Goal: Task Accomplishment & Management: Use online tool/utility

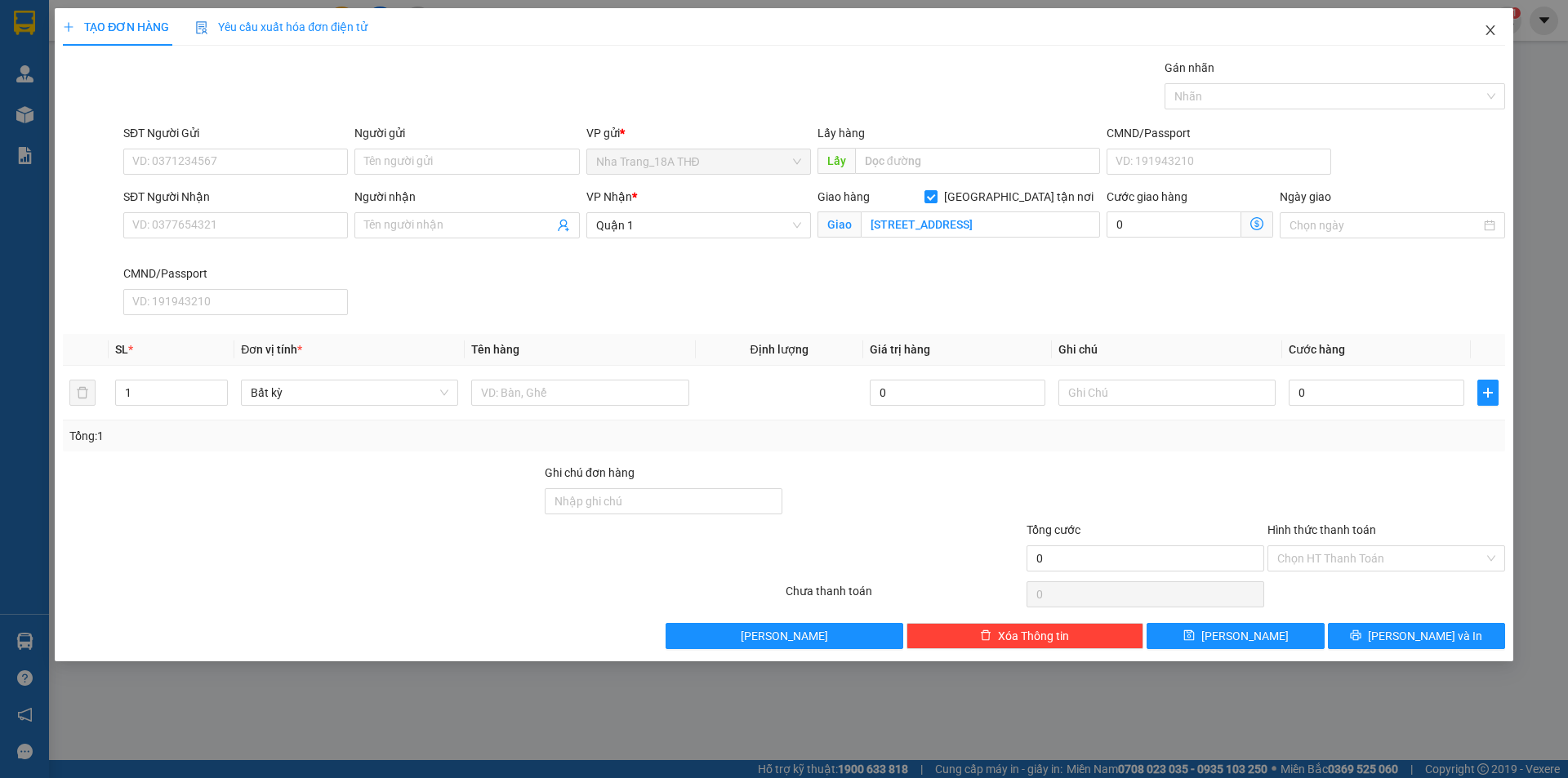
click at [1489, 32] on icon "close" at bounding box center [1489, 30] width 9 height 10
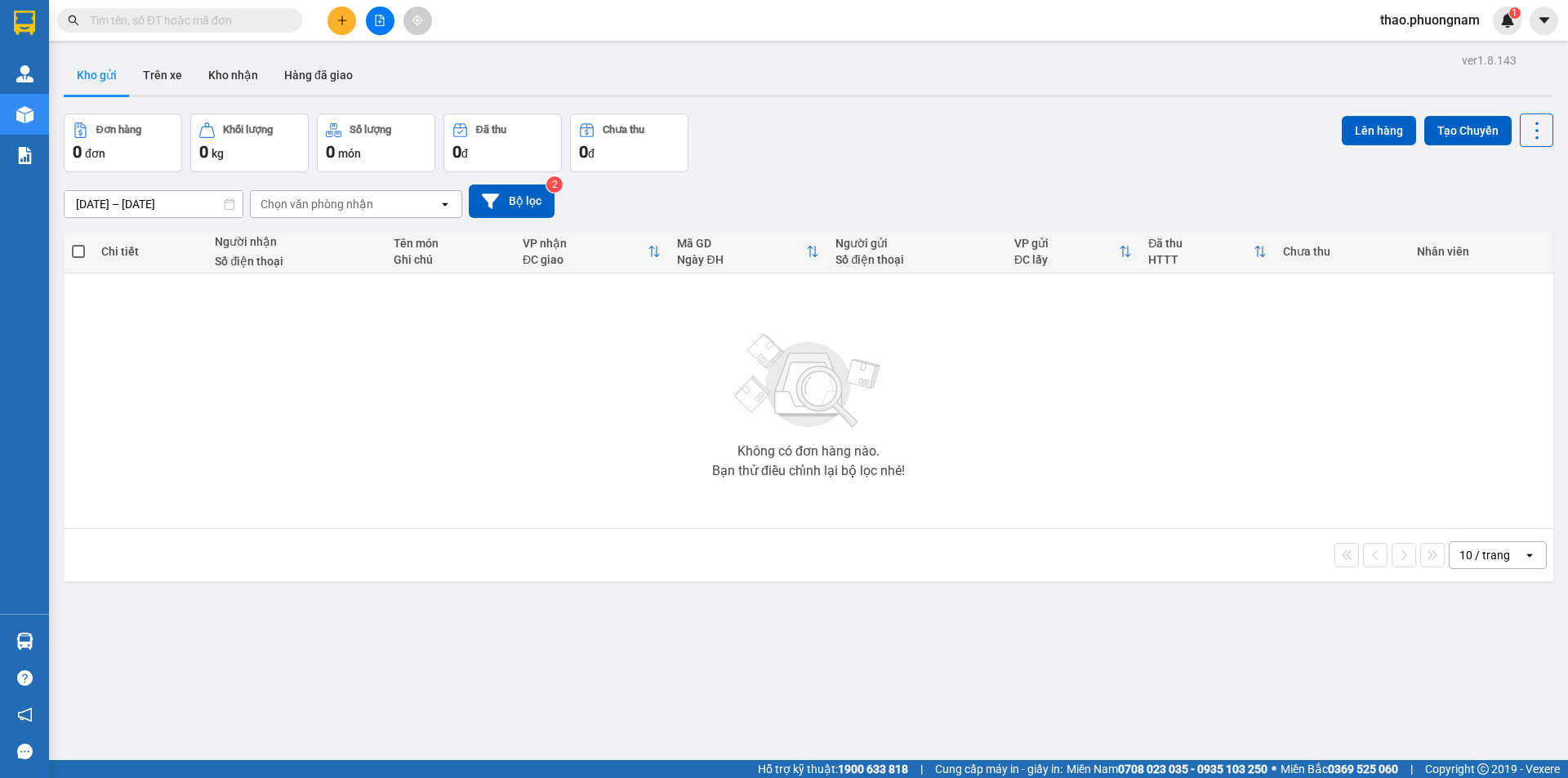
click at [222, 21] on input "text" at bounding box center [186, 20] width 192 height 18
click at [157, 20] on input "text" at bounding box center [186, 20] width 192 height 18
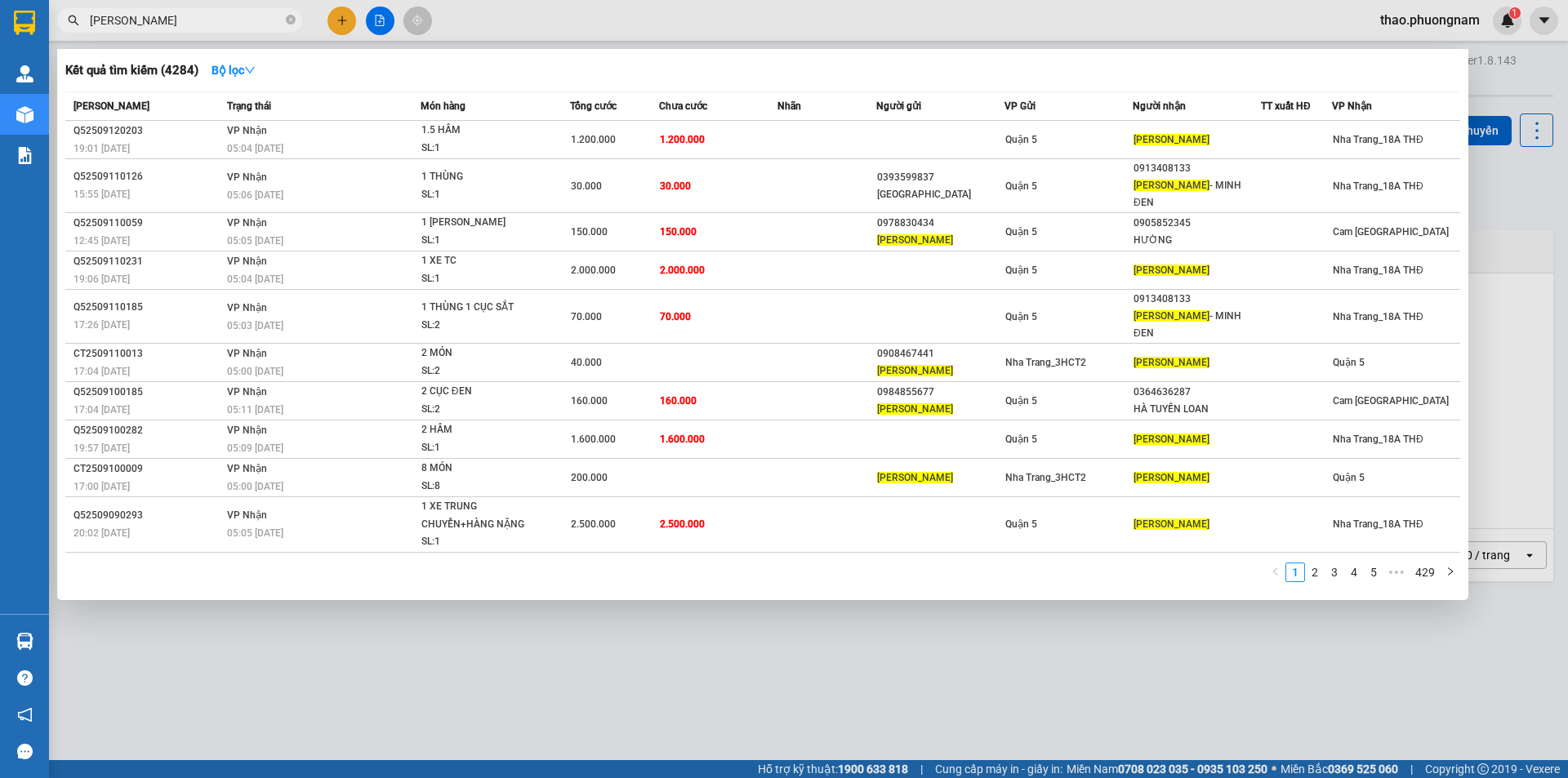
type input "[PERSON_NAME]"
click at [284, 16] on span "[PERSON_NAME]" at bounding box center [179, 20] width 245 height 24
click at [291, 21] on icon "close-circle" at bounding box center [291, 20] width 10 height 10
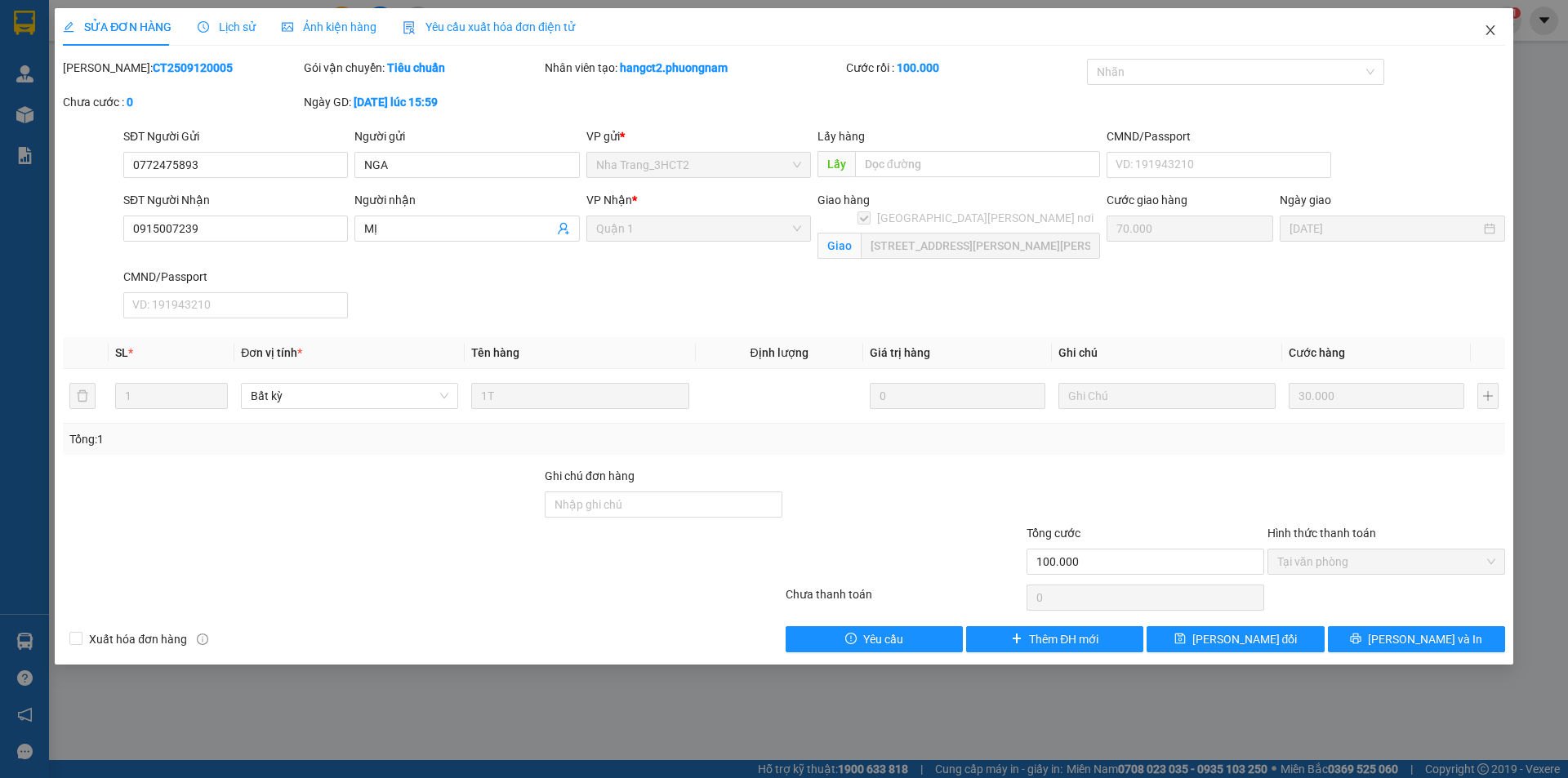
click at [1486, 29] on icon "close" at bounding box center [1490, 30] width 13 height 13
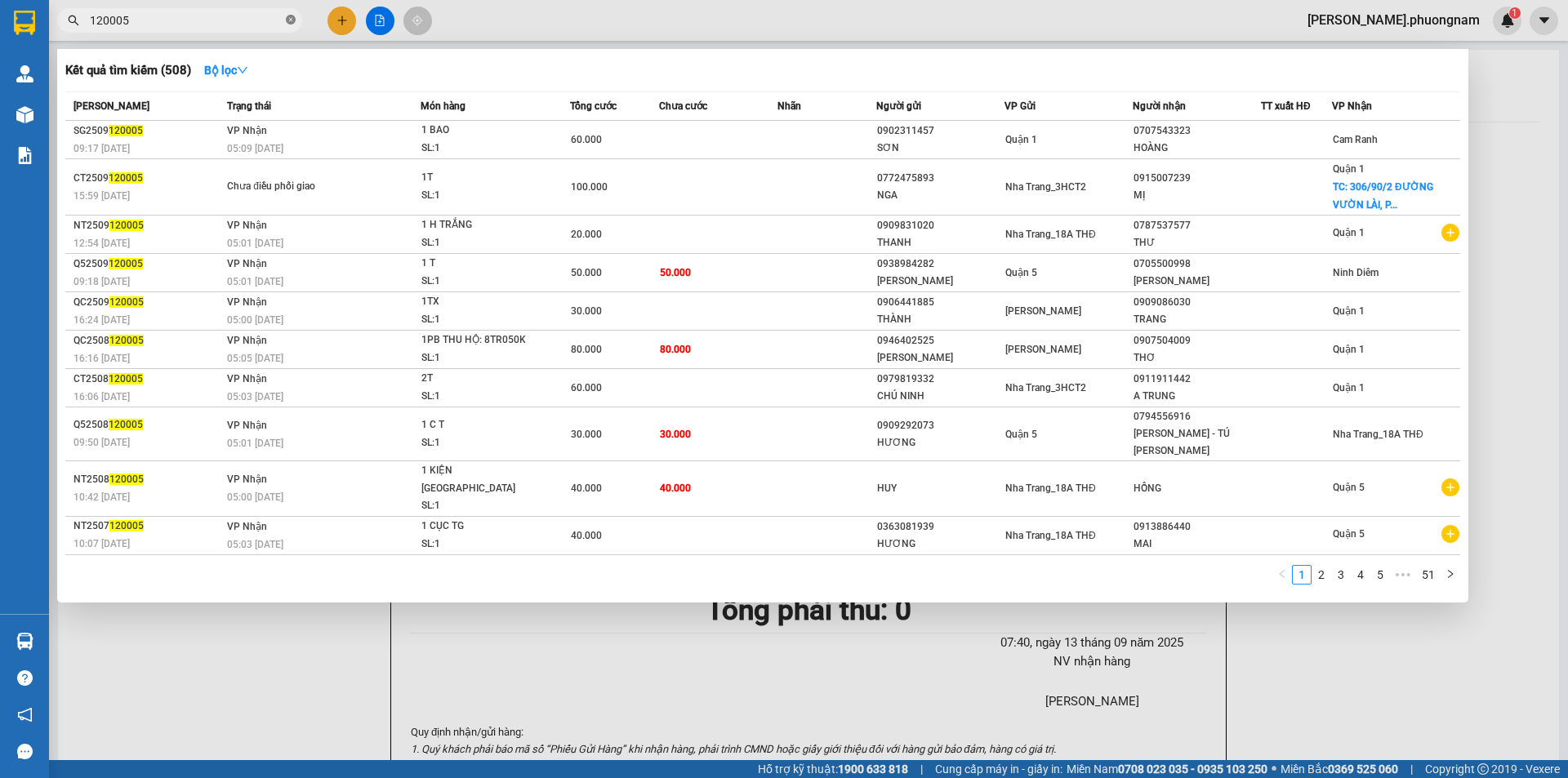
click at [287, 17] on icon "close-circle" at bounding box center [291, 20] width 10 height 10
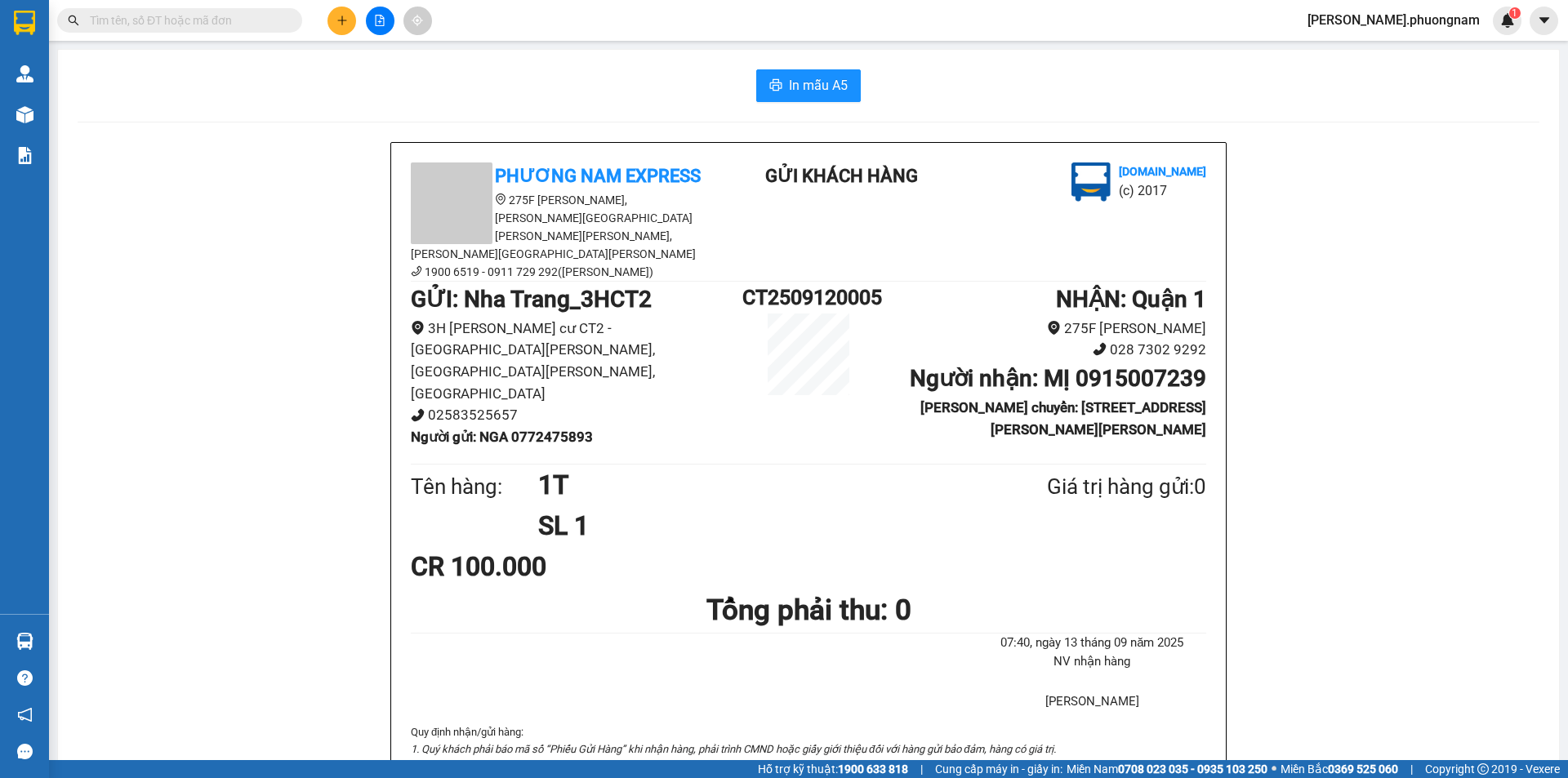
click at [277, 17] on input "text" at bounding box center [186, 20] width 192 height 18
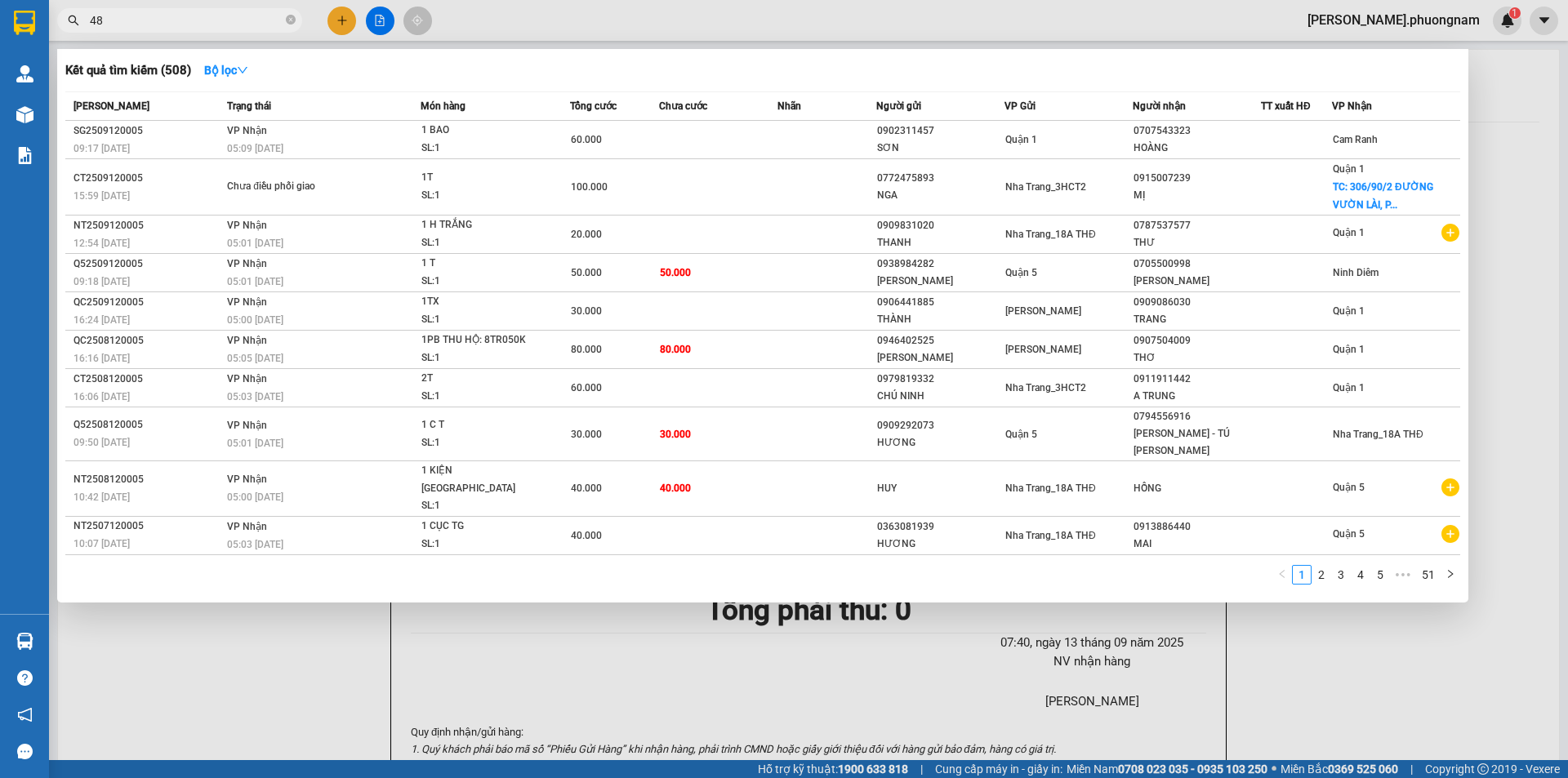
type input "484"
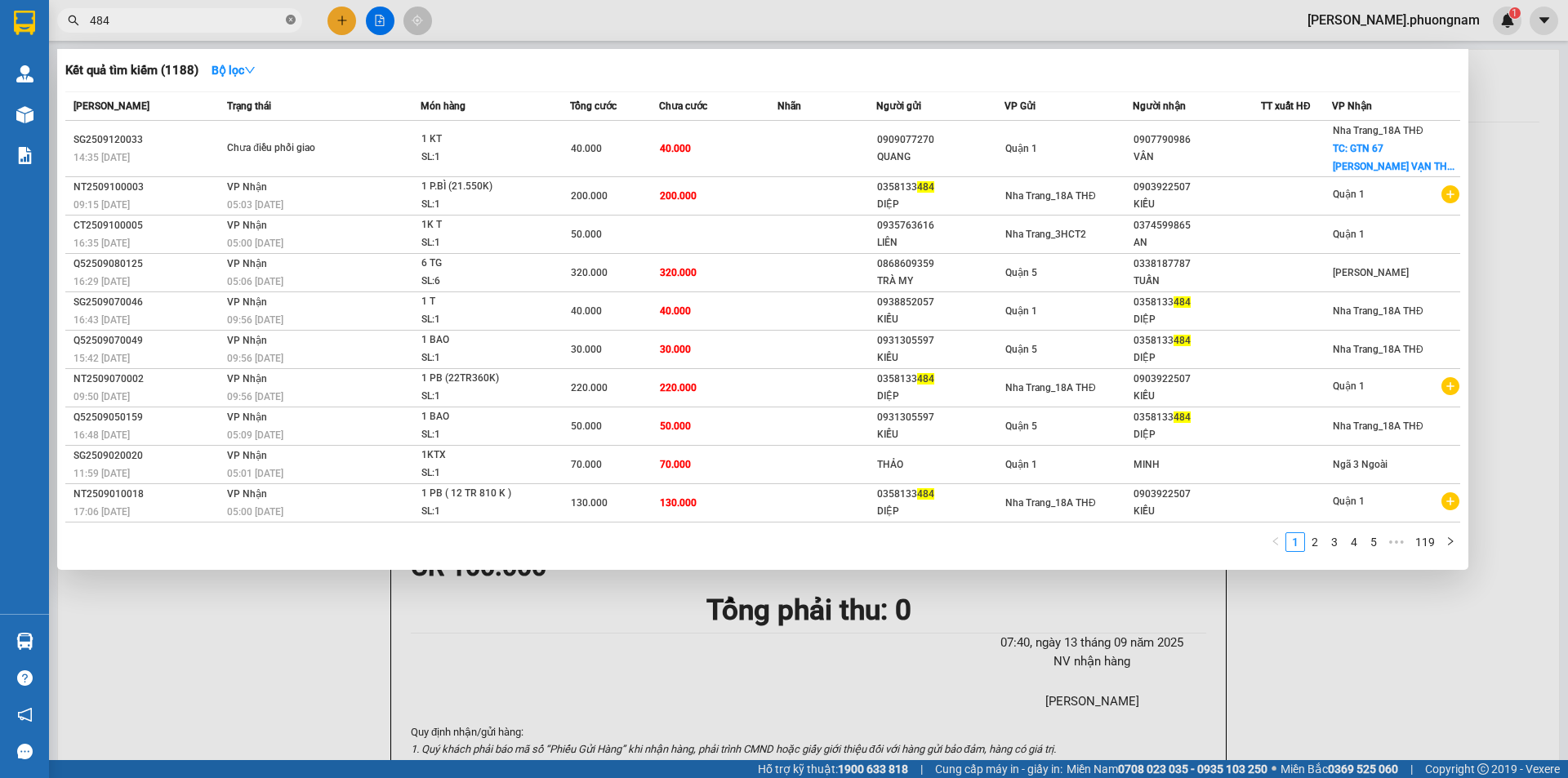
click at [287, 19] on icon "close-circle" at bounding box center [291, 20] width 10 height 10
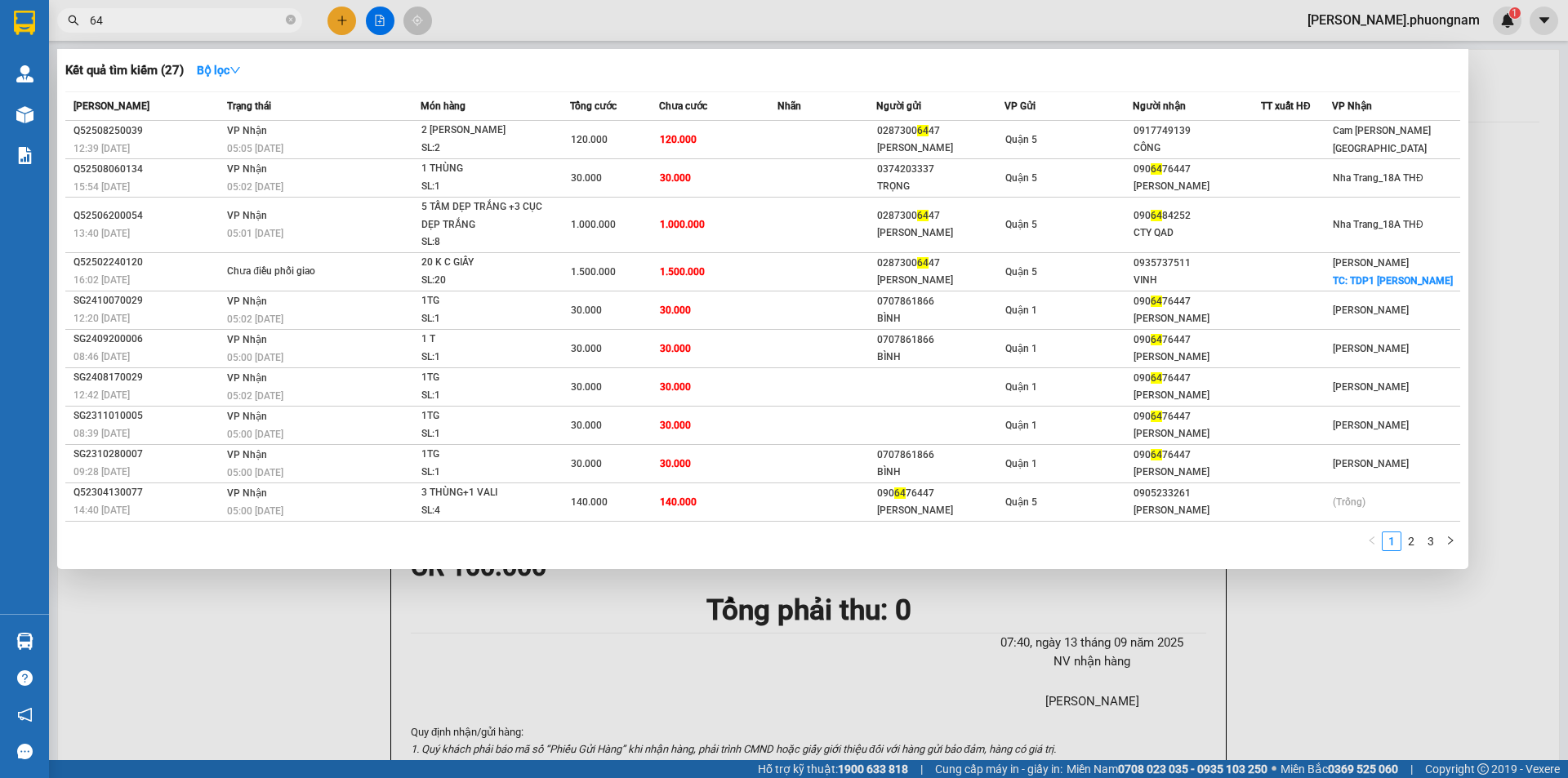
type input "6"
type input "6474"
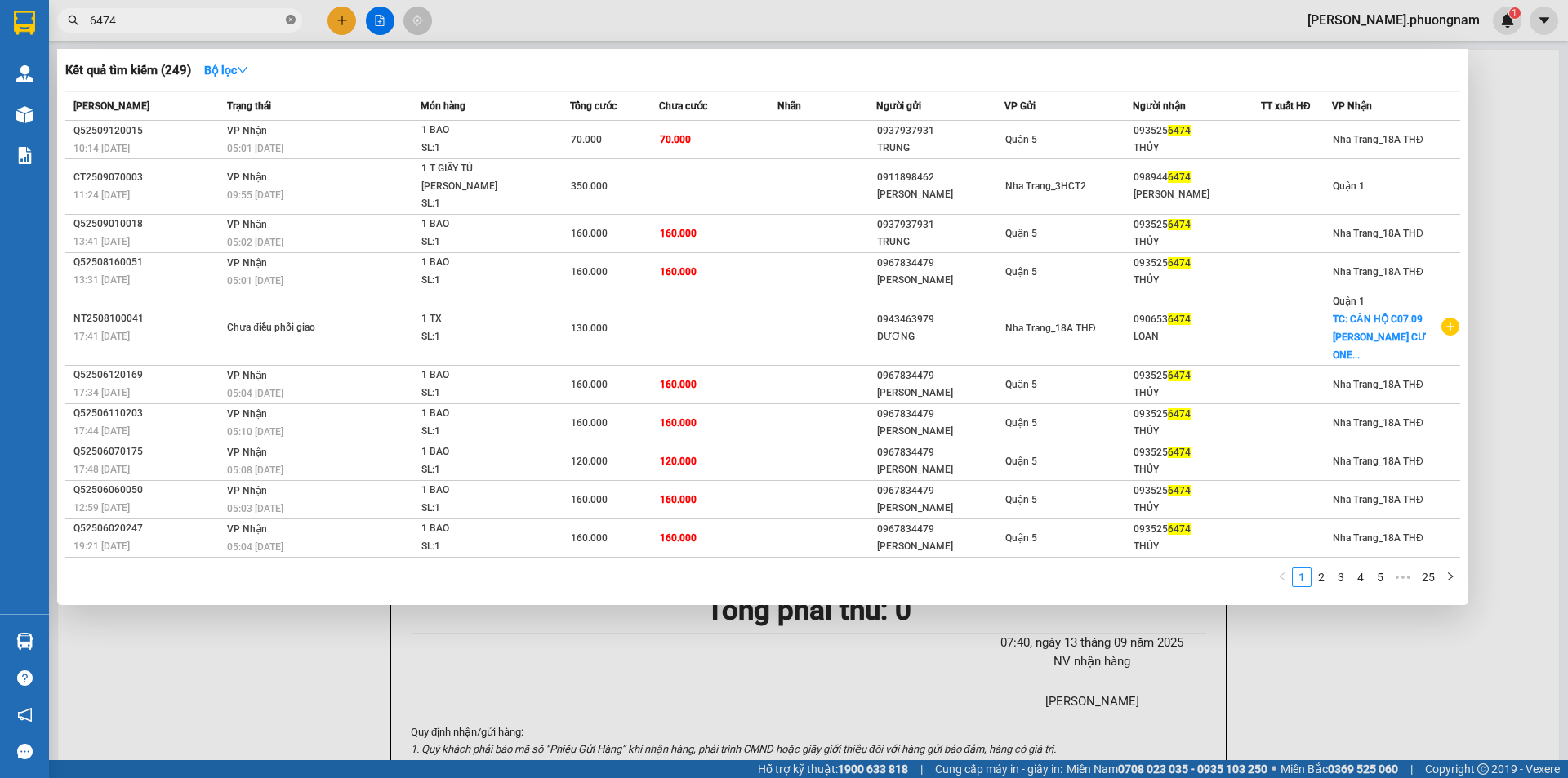
click at [293, 20] on icon "close-circle" at bounding box center [291, 20] width 10 height 10
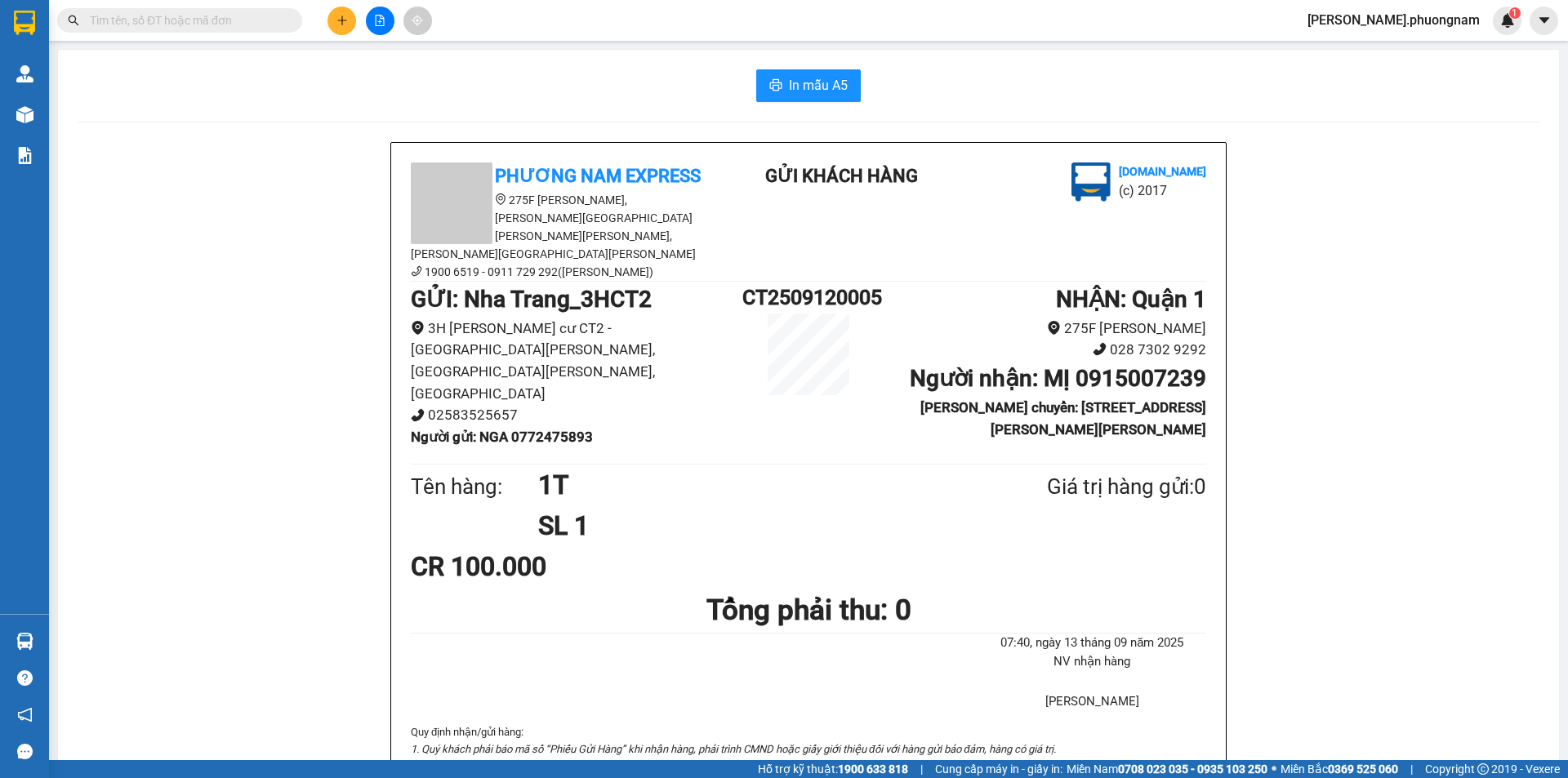
click at [153, 14] on input "text" at bounding box center [186, 20] width 192 height 18
click at [218, 95] on div "In mẫu A5" at bounding box center [808, 85] width 1462 height 33
click at [157, 167] on div "Phương Nam Express 275F Phạm Ngũ Lão, Phường Phạm Ngũ Lão, Quận 1, TP Hồ Chí Mi…" at bounding box center [808, 530] width 1462 height 776
